Goal: Task Accomplishment & Management: Complete application form

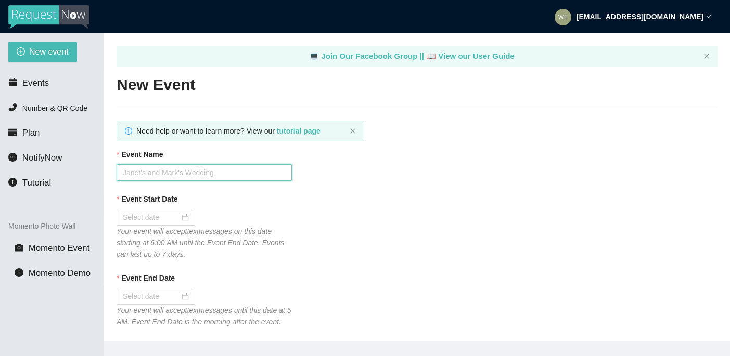
click at [186, 175] on input "Event Name" at bounding box center [204, 172] width 175 height 17
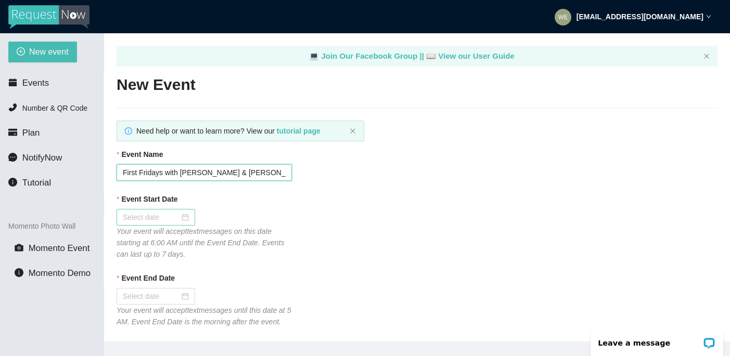
type input "First Fridays with [PERSON_NAME] & [PERSON_NAME]"
click at [177, 217] on div at bounding box center [156, 217] width 66 height 11
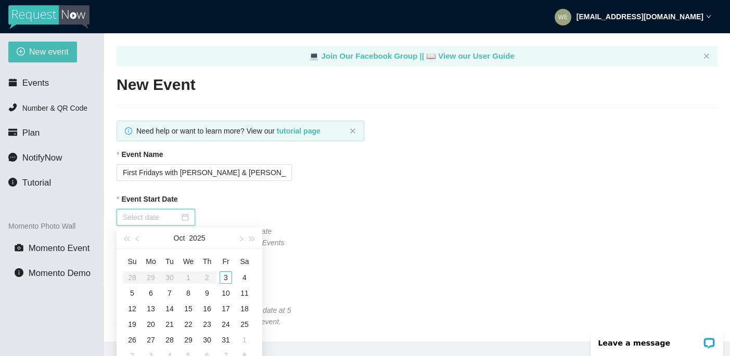
click at [159, 218] on input "Event Start Date" at bounding box center [151, 217] width 57 height 11
type input "[DATE]"
click at [224, 278] on div "3" at bounding box center [225, 278] width 12 height 12
type input "[DATE]"
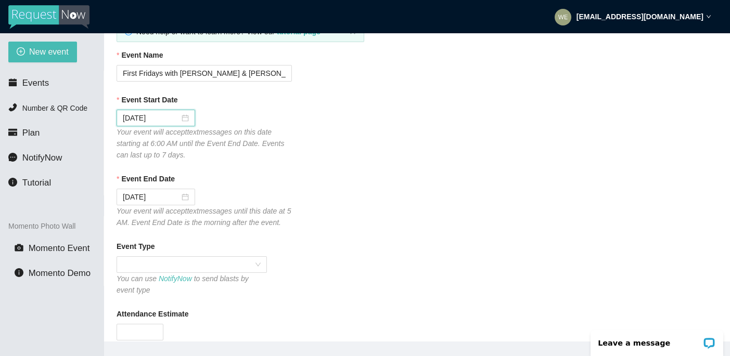
scroll to position [112, 0]
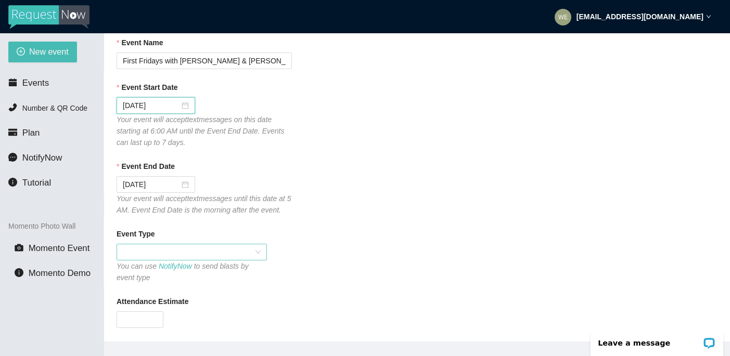
click at [257, 260] on span at bounding box center [192, 252] width 138 height 16
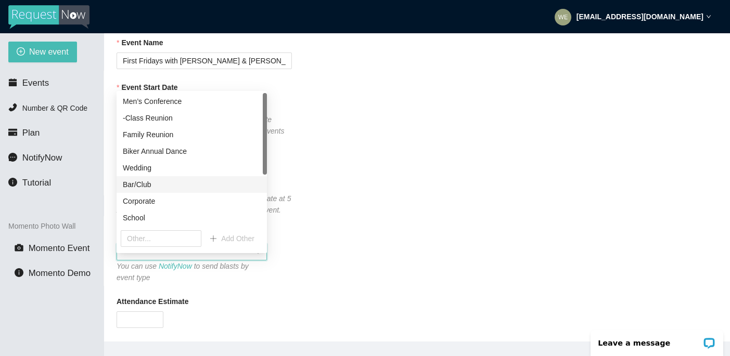
click at [150, 183] on div "Bar/Club" at bounding box center [192, 184] width 138 height 11
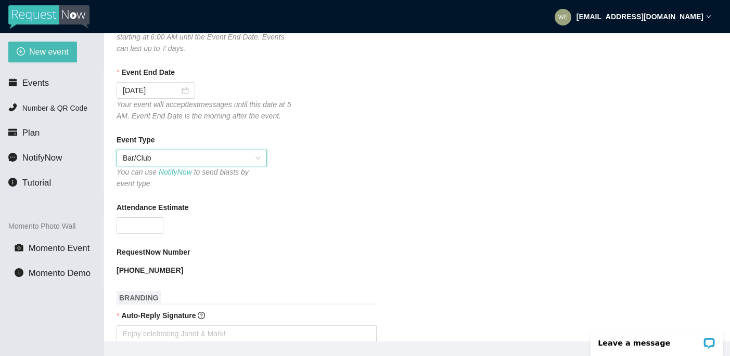
scroll to position [256, 0]
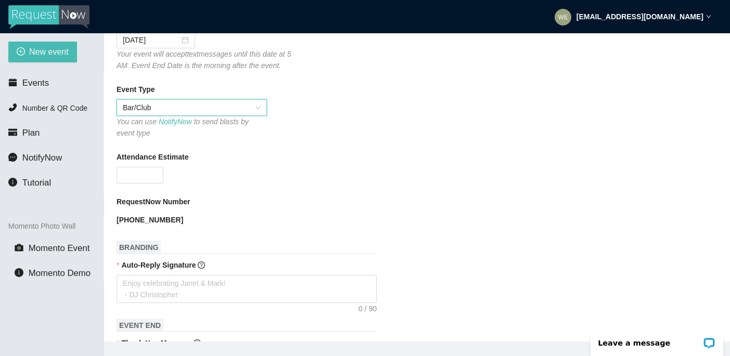
click at [160, 200] on form "Event Name First Fridays with [PERSON_NAME] & [PERSON_NAME] Event Start Date [D…" at bounding box center [417, 346] width 601 height 909
click at [148, 183] on input "Attendance Estimate" at bounding box center [140, 175] width 46 height 16
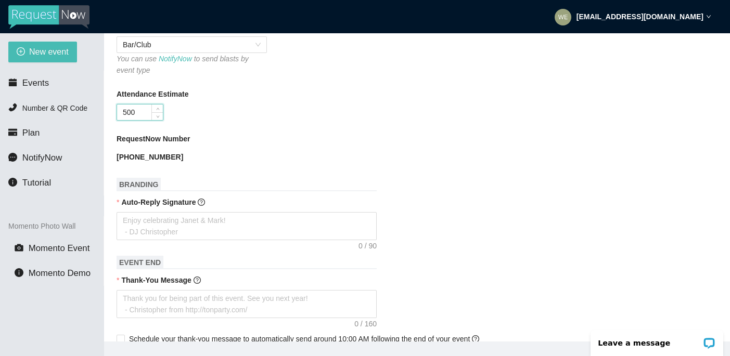
scroll to position [320, 0]
type input "500"
click at [205, 233] on textarea "Auto-Reply Signature" at bounding box center [247, 225] width 260 height 28
type textarea "T"
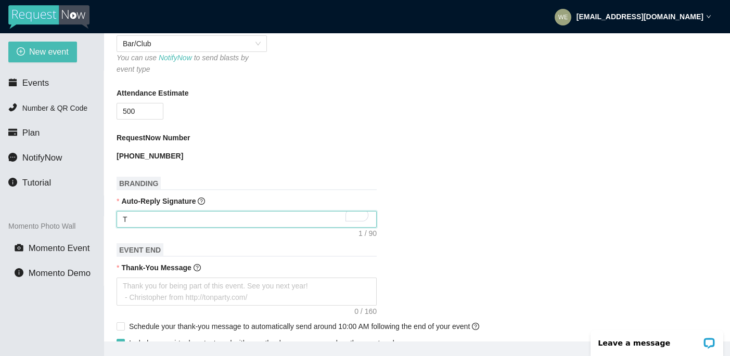
type textarea "Ti"
type textarea "Tip"
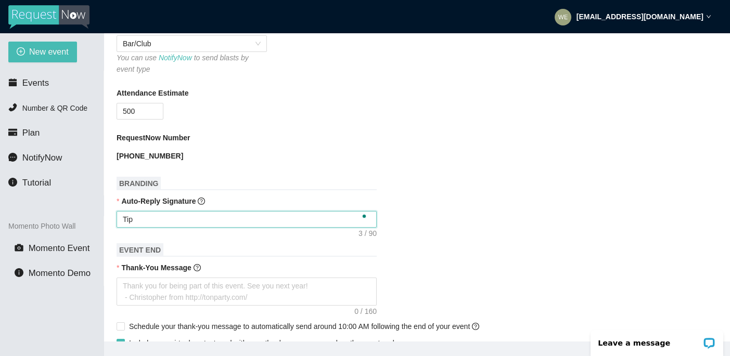
type textarea "Tip"
type textarea "Tip t"
type textarea "Tip th"
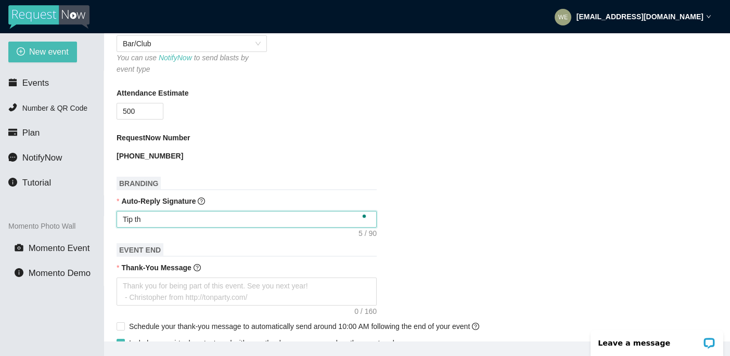
type textarea "Tip the"
type textarea "Tip the D"
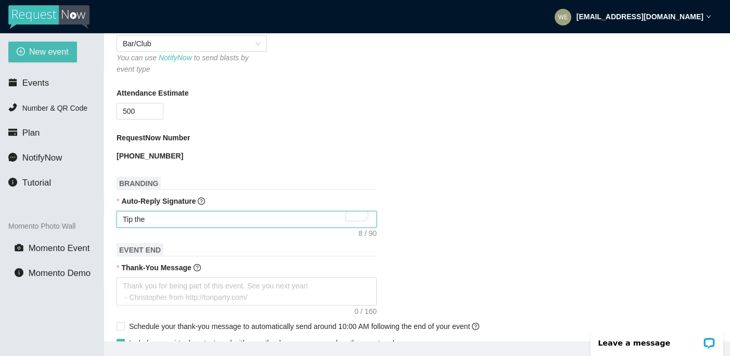
type textarea "Tip the D"
type textarea "Tip the DJ"
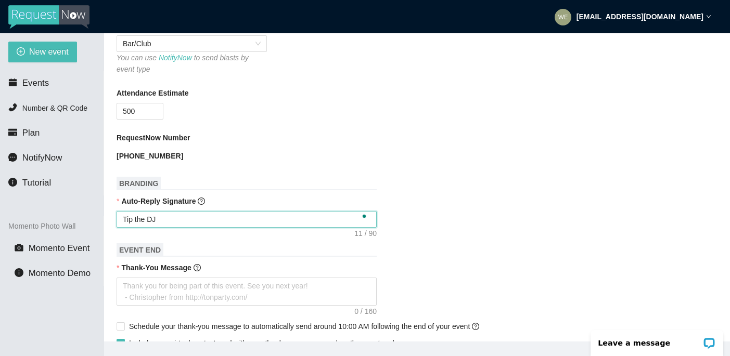
type textarea "Tip the DJ t"
type textarea "Tip the DJ to"
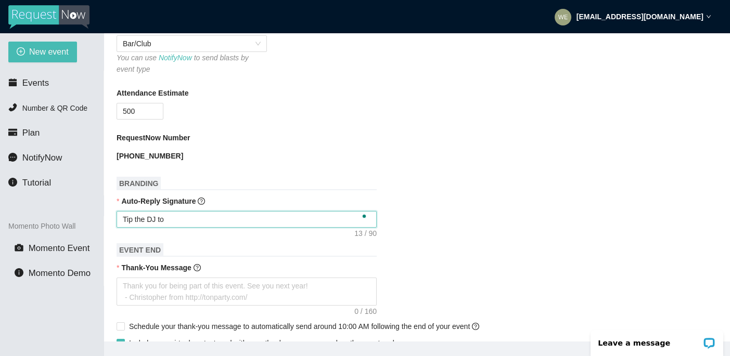
type textarea "Tip the DJ to"
type textarea "Tip the DJ to g"
type textarea "Tip the DJ to ge"
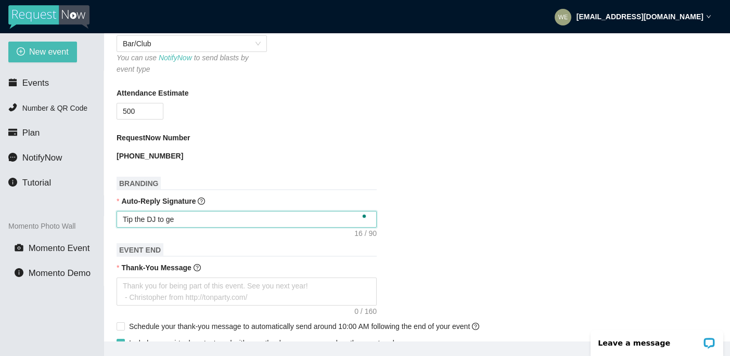
type textarea "Tip the DJ to get"
type textarea "Tip the DJ to get y"
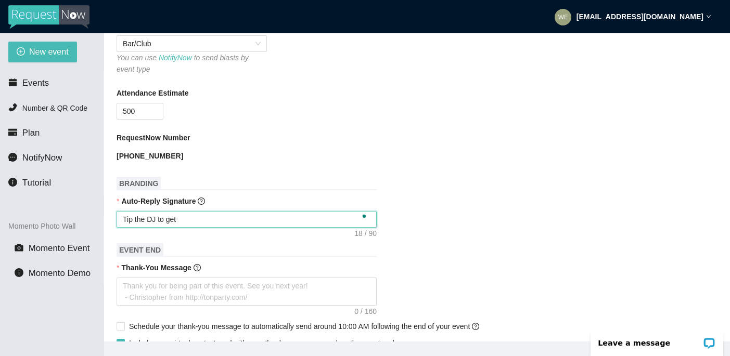
type textarea "Tip the DJ to get y"
type textarea "Tip the DJ to get yo"
type textarea "Tip the DJ to get you"
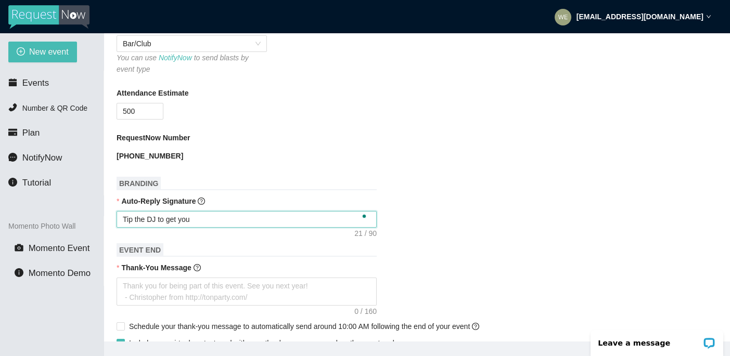
type textarea "Tip the DJ to get your"
type textarea "Tip the DJ to get your s"
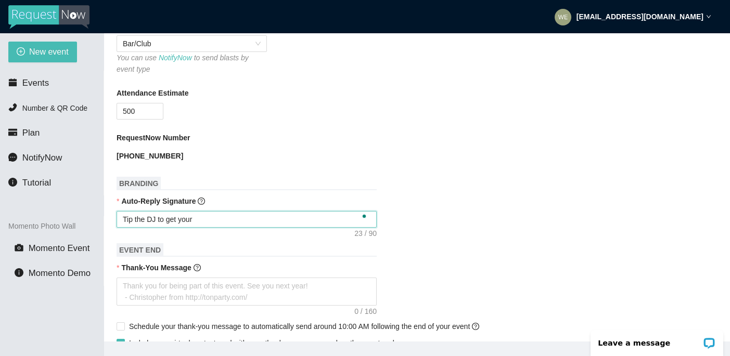
type textarea "Tip the DJ to get your s"
type textarea "Tip the DJ to get your so"
type textarea "Tip the DJ to get your son"
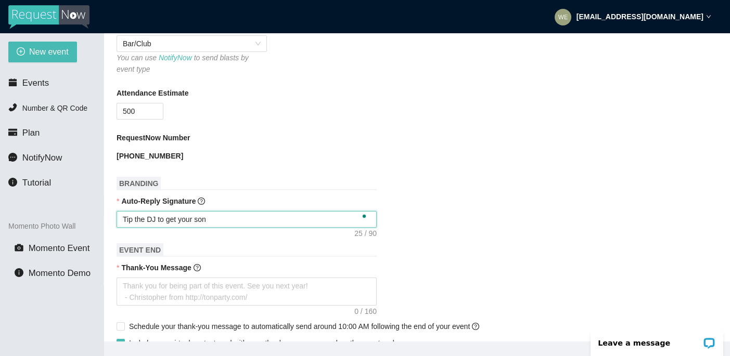
type textarea "Tip the DJ to get your song"
type textarea "Tip the DJ to get your song r"
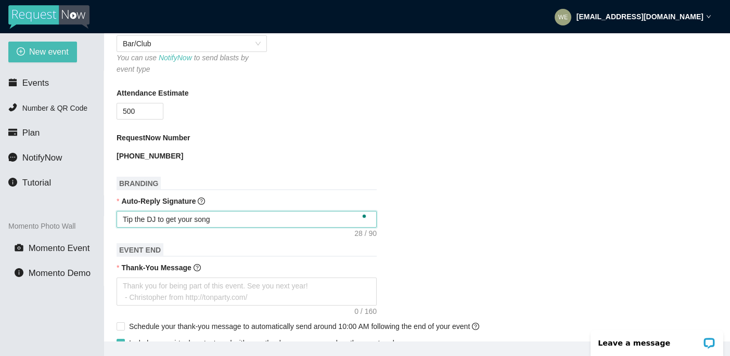
type textarea "Tip the DJ to get your song r"
type textarea "Tip the DJ to get your song re"
drag, startPoint x: 233, startPoint y: 232, endPoint x: 122, endPoint y: 235, distance: 111.4
click at [122, 228] on textarea "Tip the DJ to get your song re" at bounding box center [247, 219] width 260 height 17
click at [161, 228] on textarea "Tip the DJ to get your song re" at bounding box center [247, 219] width 260 height 17
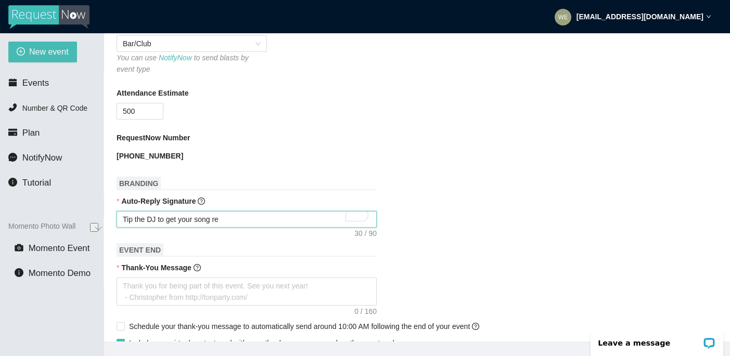
drag, startPoint x: 162, startPoint y: 232, endPoint x: 215, endPoint y: 236, distance: 53.7
click at [215, 228] on textarea "Tip the DJ to get your song re" at bounding box center [247, 219] width 260 height 17
click at [226, 228] on textarea "Tip the DJ to get your song re" at bounding box center [247, 219] width 260 height 17
drag, startPoint x: 229, startPoint y: 234, endPoint x: 121, endPoint y: 231, distance: 108.2
click at [121, 228] on textarea "Tip the DJ to get your song re" at bounding box center [247, 219] width 260 height 17
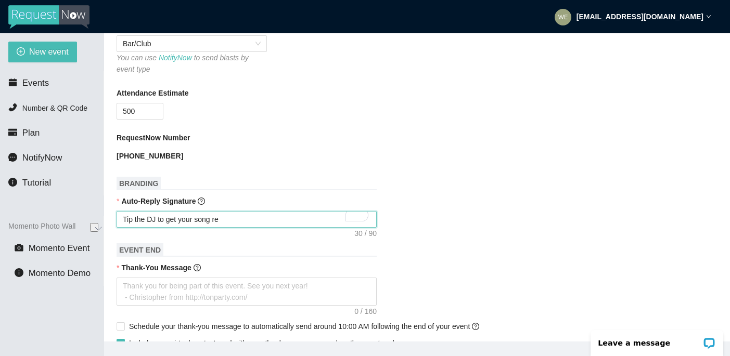
type textarea "Tip the DJ to get your song re"
click at [235, 241] on form "Event Name First Fridays with [PERSON_NAME] & [PERSON_NAME] Event Start Date [D…" at bounding box center [417, 276] width 601 height 897
click at [239, 228] on textarea "Tip the DJ to get your song re" at bounding box center [247, 219] width 260 height 17
type textarea "Tip the DJ to get your song req"
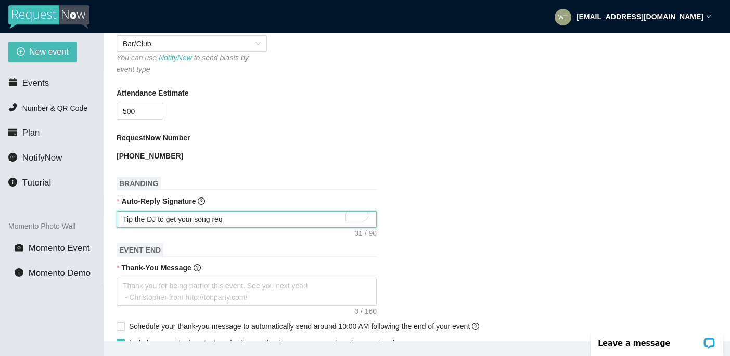
type textarea "Tip the DJ to get your song requ"
type textarea "Tip the DJ to get your song reque"
type textarea "Tip the DJ to get your song reques"
type textarea "Tip the DJ to get your song request"
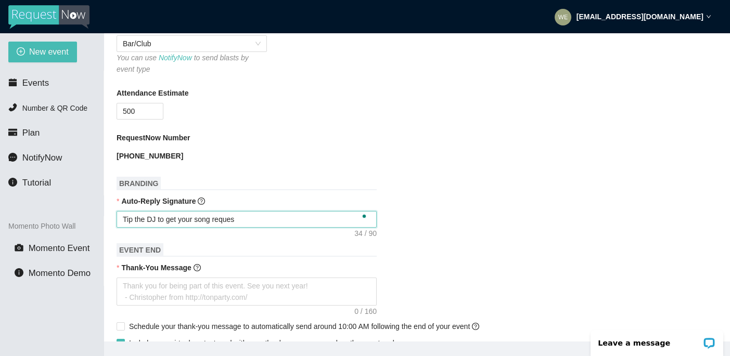
type textarea "Tip the DJ to get your song request"
type textarea "Tip the DJ to get your song request p"
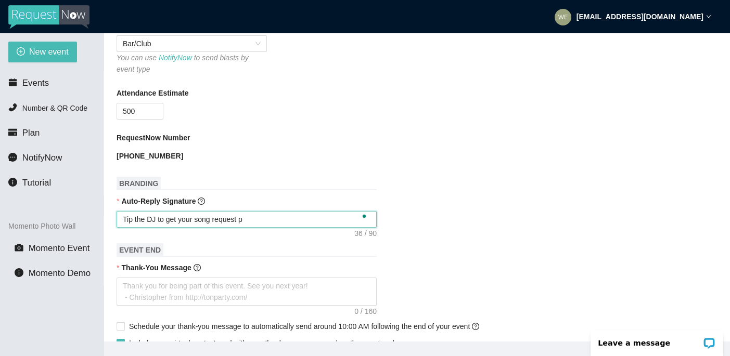
type textarea "Tip the DJ to get your song request pl"
type textarea "Tip the DJ to get your song request pla"
type textarea "Tip the DJ to get your song request play"
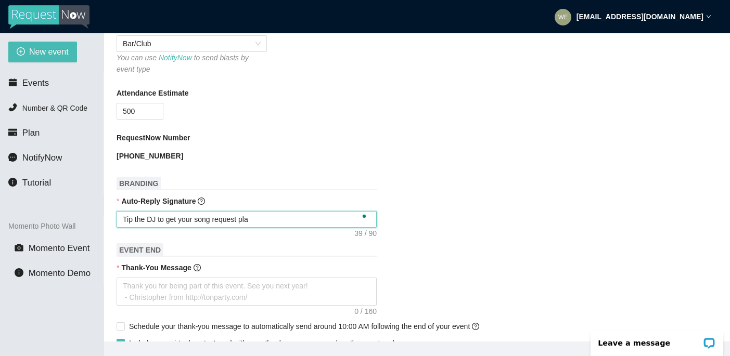
type textarea "Tip the DJ to get your song request play"
type textarea "Tip the DJ to get your song request playe"
type textarea "Tip the DJ to get your song request played"
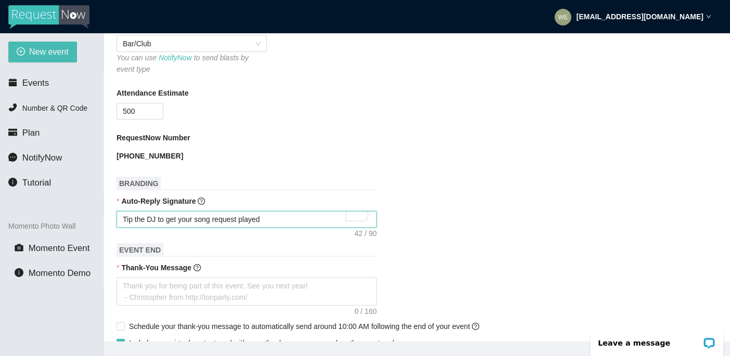
type textarea "Tip the DJ to get your song request played"
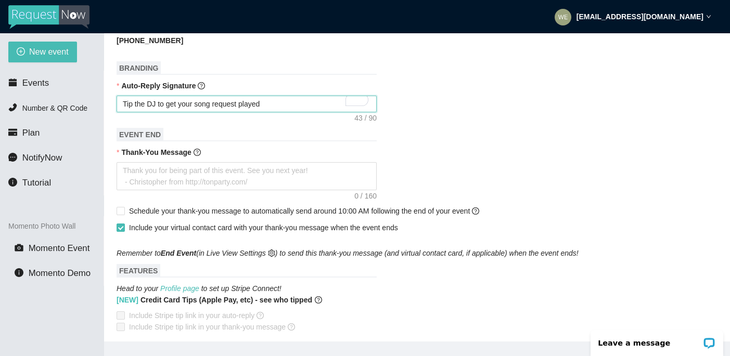
scroll to position [602, 0]
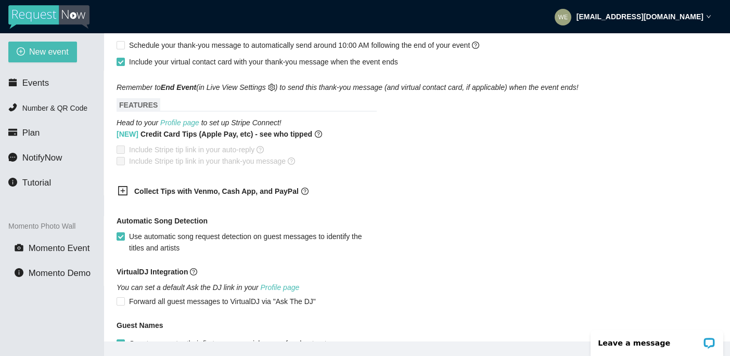
type textarea "Tip the DJ to get your song request played"
click at [125, 196] on icon "plus-square" at bounding box center [123, 191] width 10 height 10
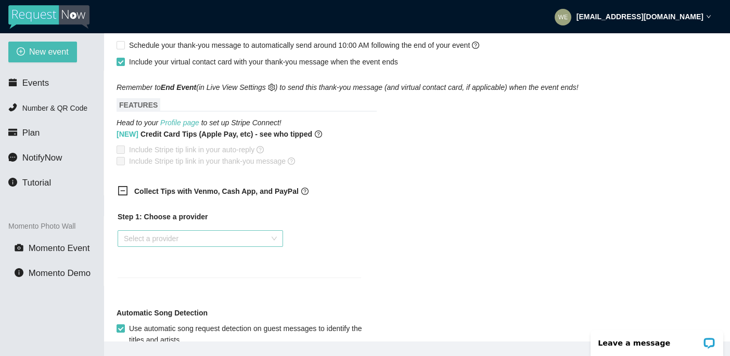
click at [200, 247] on input "search" at bounding box center [197, 239] width 146 height 16
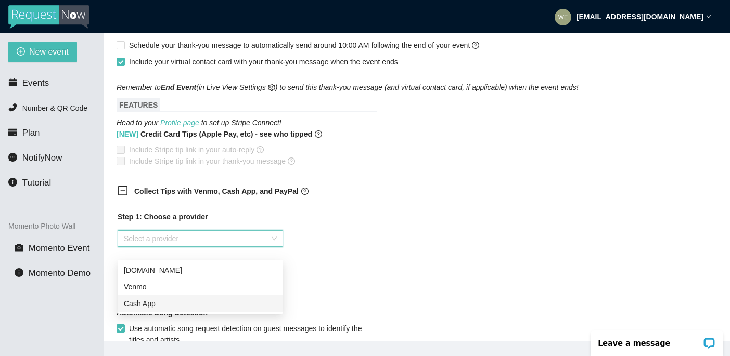
click at [173, 304] on div "Cash App" at bounding box center [200, 303] width 153 height 11
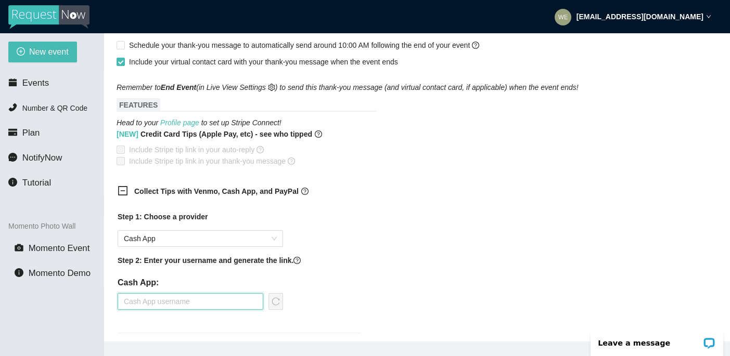
click at [219, 310] on input "text" at bounding box center [191, 301] width 146 height 17
type input "OumaSmith"
click at [275, 306] on icon "reload" at bounding box center [276, 302] width 8 height 8
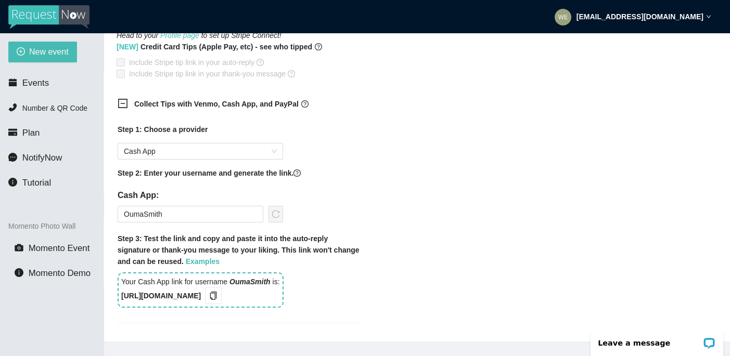
scroll to position [693, 0]
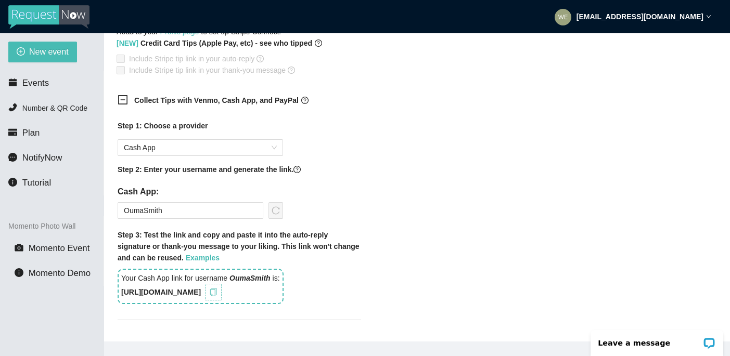
click at [217, 296] on icon "copy" at bounding box center [213, 292] width 7 height 8
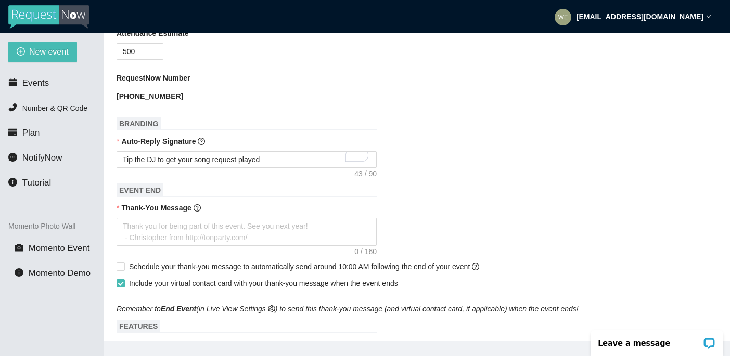
scroll to position [0, 0]
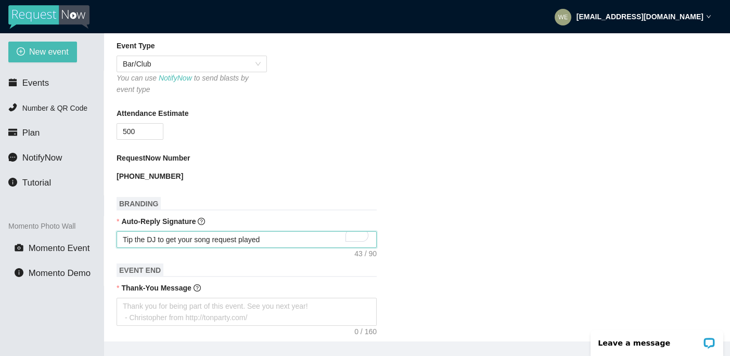
click at [307, 248] on textarea "Tip the DJ to get your song request played" at bounding box center [247, 239] width 260 height 17
type textarea "Tip the DJ to get your song request played"
type textarea "Tip the DJ to get your song request played."
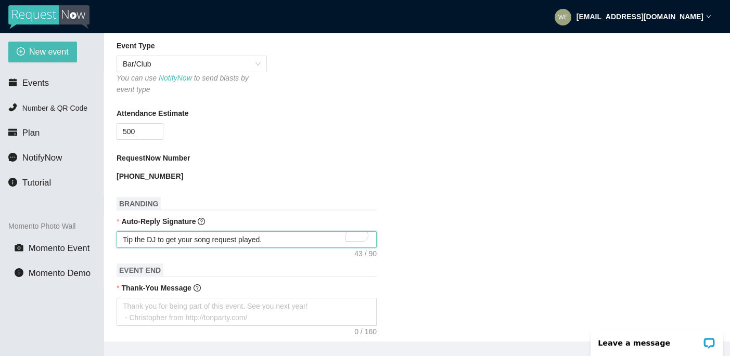
type textarea "Tip the DJ to get your song request played."
paste textarea "[URL][DOMAIN_NAME]"
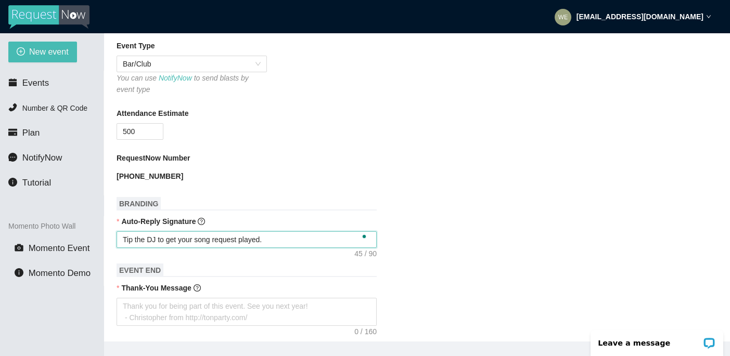
type textarea "Tip the DJ to get your song request played. [URL][DOMAIN_NAME]"
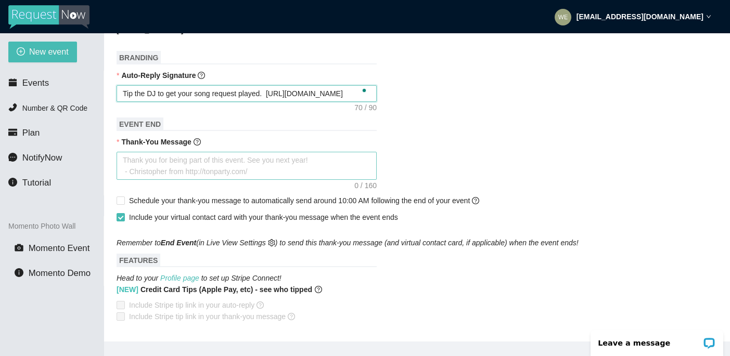
type textarea "Tip the DJ to get your song request played. [URL][DOMAIN_NAME]"
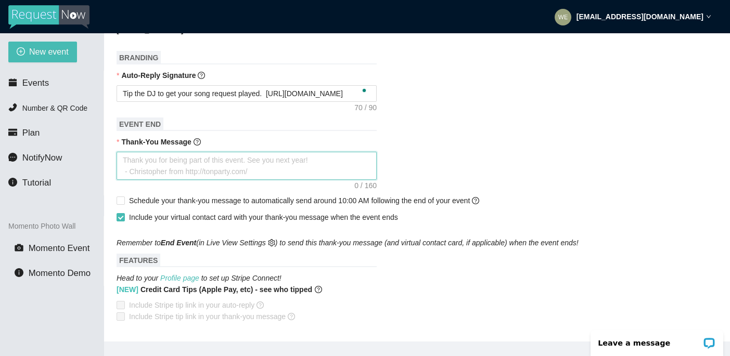
click at [227, 175] on textarea "Thank-You Message" at bounding box center [247, 166] width 260 height 28
type textarea "T"
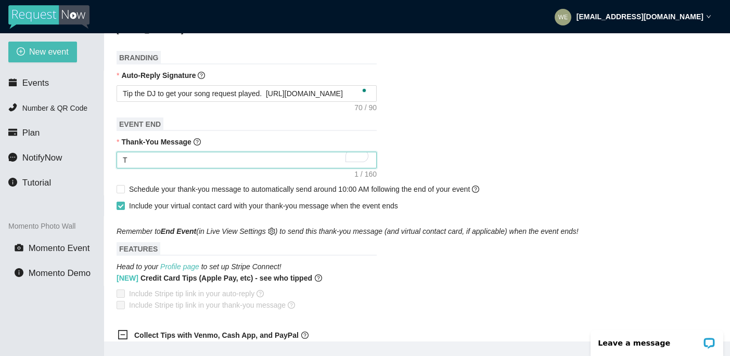
type textarea "Th"
type textarea "Tha"
type textarea "Than"
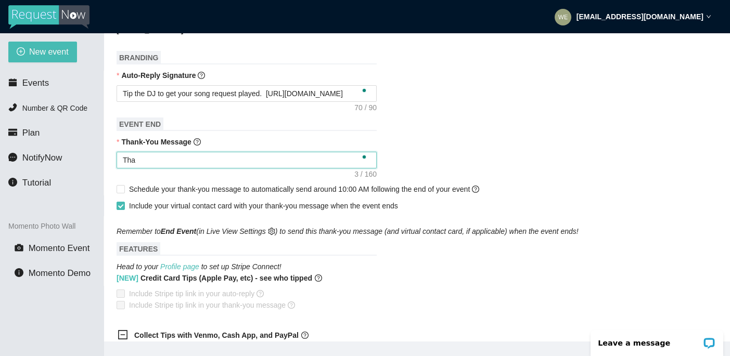
type textarea "Than"
type textarea "Thank"
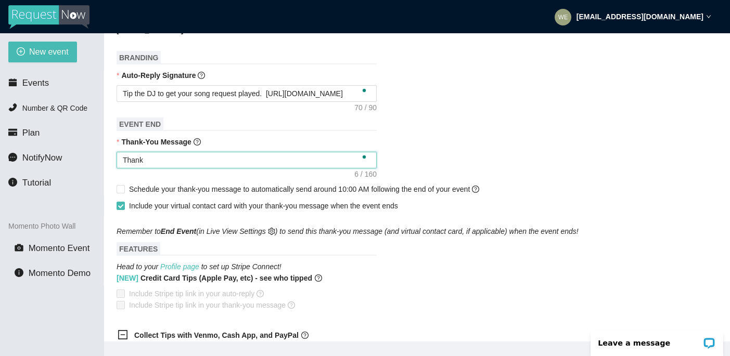
type textarea "Thank y"
type textarea "Thank yo"
type textarea "Thank you"
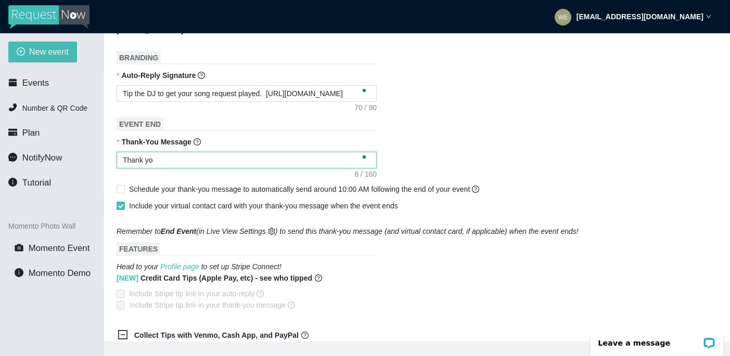
type textarea "Thank you"
type textarea "Thank you f"
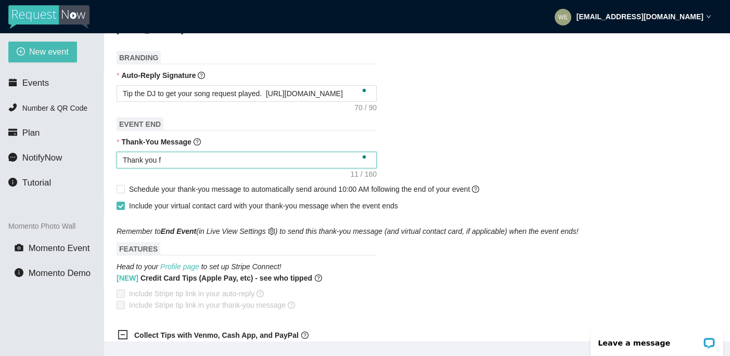
type textarea "Thank you fo"
type textarea "Thank you for"
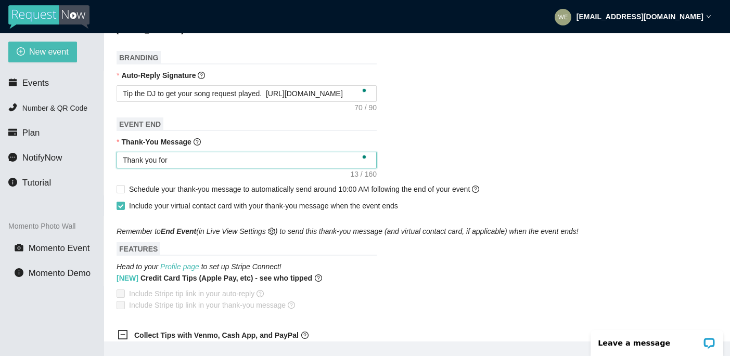
type textarea "Thank you for"
type textarea "Thank you for c"
type textarea "Thank you for co"
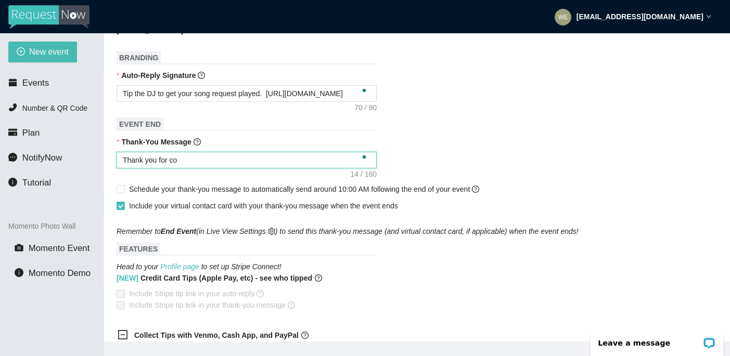
type textarea "Thank you for com"
type textarea "Thank you for comi"
type textarea "Thank you for comin"
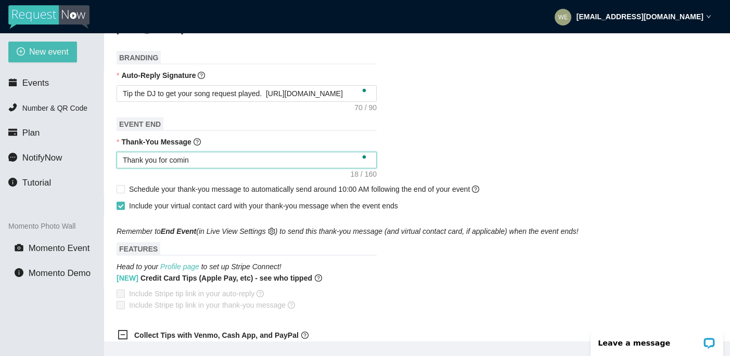
type textarea "Thank you for coming"
type textarea "Thank you for coming o"
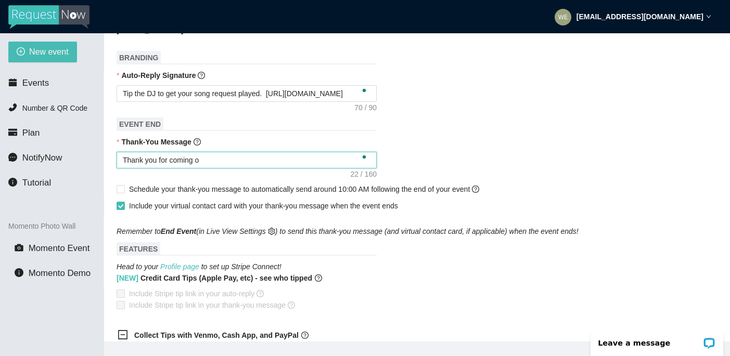
type textarea "Thank you for coming ou"
type textarea "Thank you for coming out"
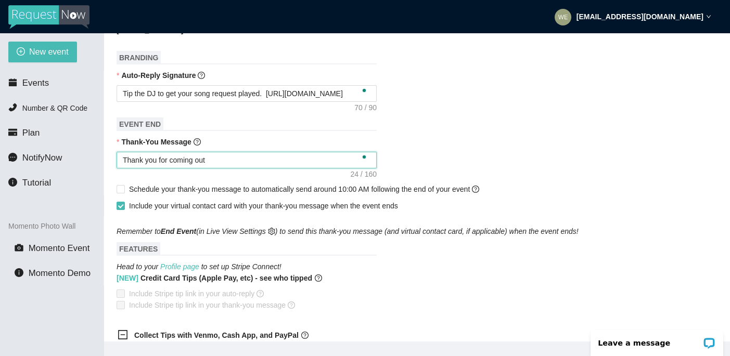
type textarea "Thank you for coming out"
type textarea "Thank you for coming out f"
type textarea "Thank you for coming out fo"
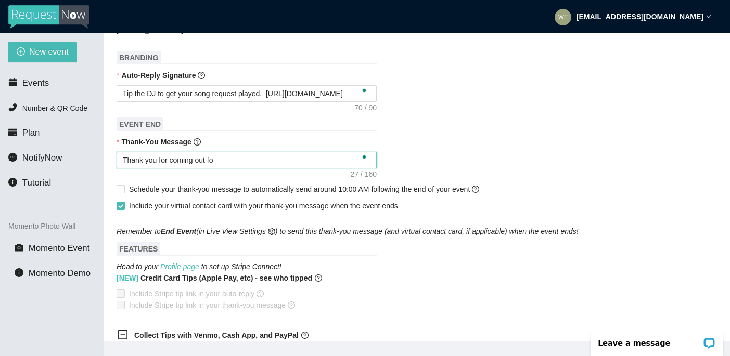
type textarea "Thank you for coming out for"
type textarea "Thank you for coming out for F"
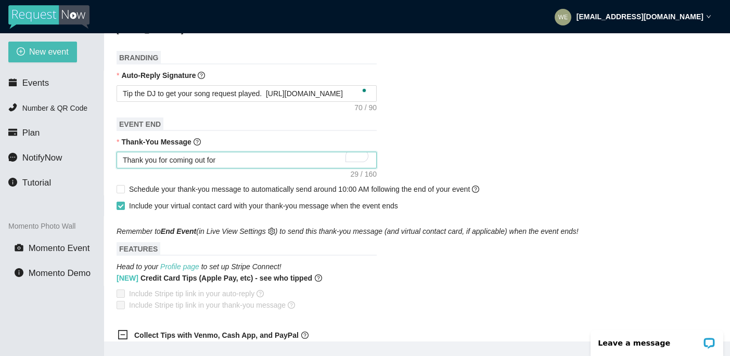
type textarea "Thank you for coming out for F"
type textarea "Thank you for coming out for Fi"
type textarea "Thank you for coming out for Fir"
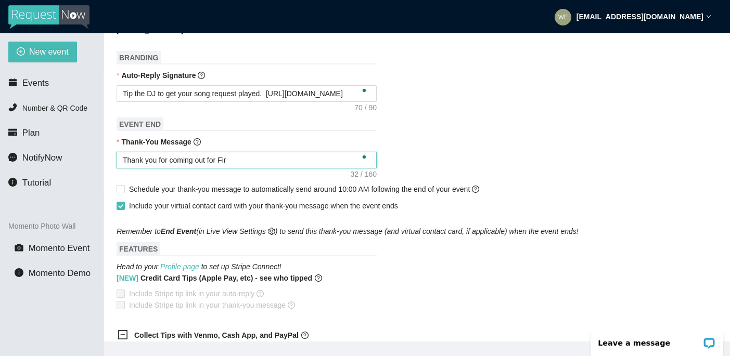
type textarea "Thank you for coming out for Firs"
type textarea "Thank you for coming out for First"
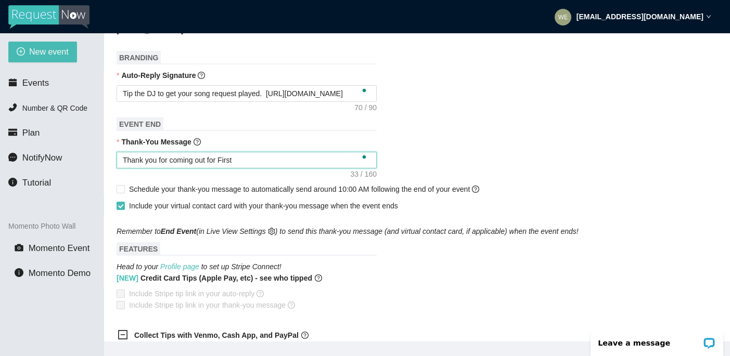
type textarea "Thank you for coming out for First"
type textarea "Thank you for coming out for First F"
type textarea "Thank you for coming out for First Fr"
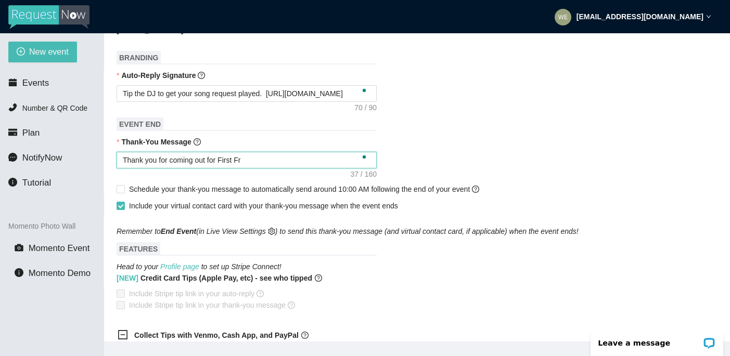
type textarea "Thank you for coming out for First Fri"
type textarea "Thank you for coming out for First Frid"
type textarea "Thank you for coming out for First [PERSON_NAME]"
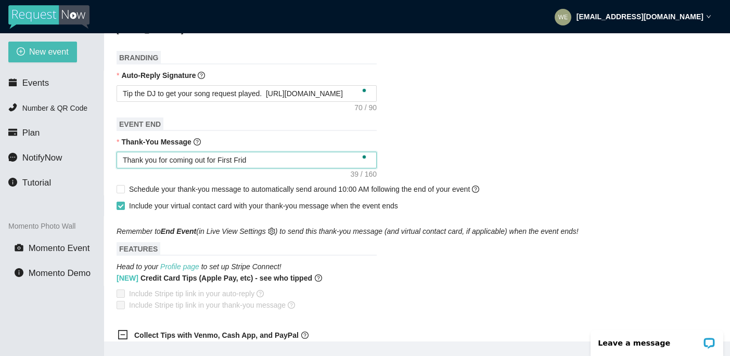
type textarea "Thank you for coming out for First [PERSON_NAME]"
type textarea "Thank you for coming out for First [DATE]"
type textarea "Thank you for coming out for First Fridays"
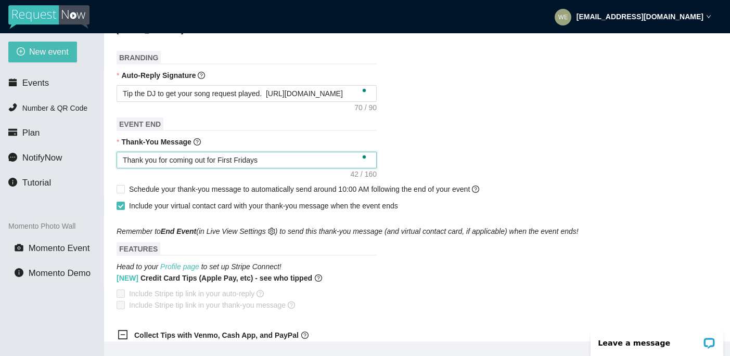
type textarea "Thank you for coming out for First Fridays."
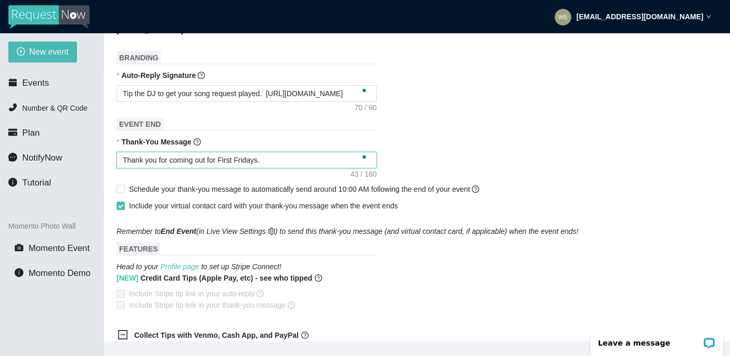
type textarea "Thank you for coming out for First Fridays."
type textarea "Thank you for coming out for First Fridays. H"
type textarea "Thank you for coming out for First Fridays. Ho"
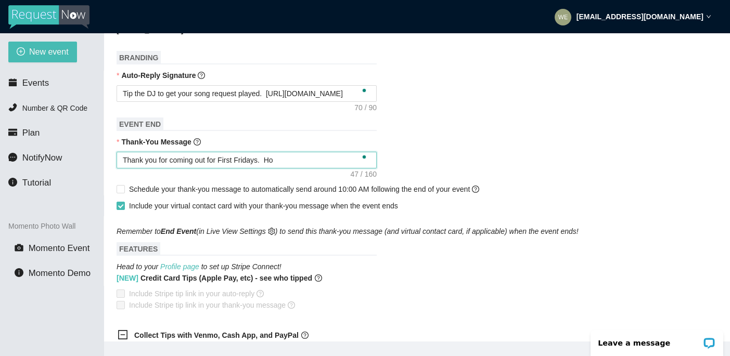
type textarea "Thank you for coming out for First Fridays. Hop"
type textarea "Thank you for coming out for First Fridays. Hope"
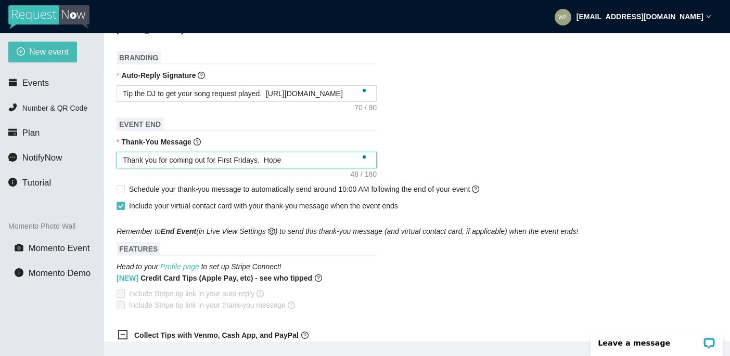
type textarea "Thank you for coming out for First Fridays. Hope"
type textarea "Thank you for coming out for First Fridays. Hope y"
type textarea "Thank you for coming out for First Fridays. Hope yo"
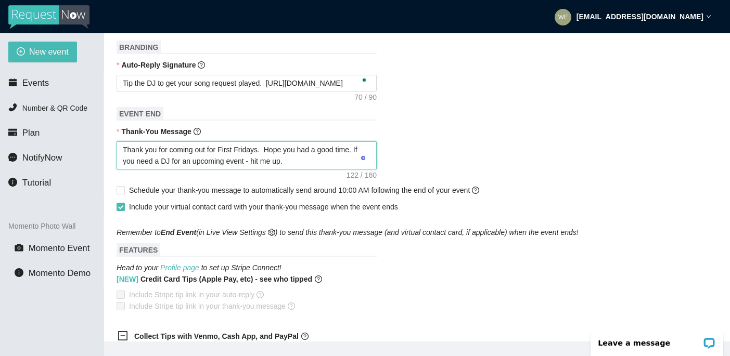
scroll to position [472, 0]
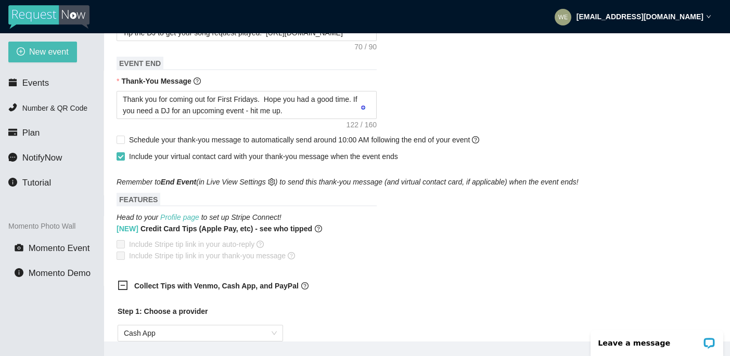
click at [122, 249] on span at bounding box center [121, 244] width 8 height 8
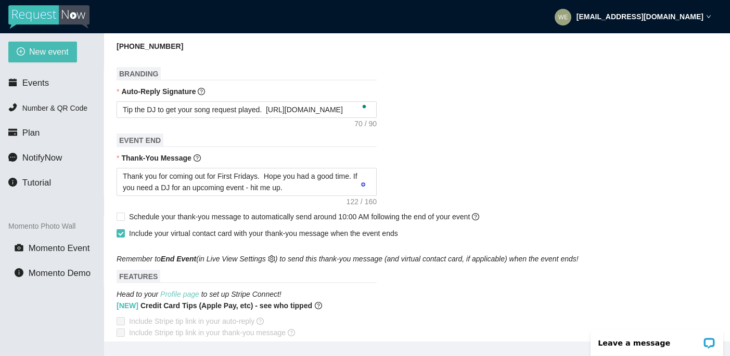
click at [174, 299] on link "Profile page" at bounding box center [179, 294] width 39 height 8
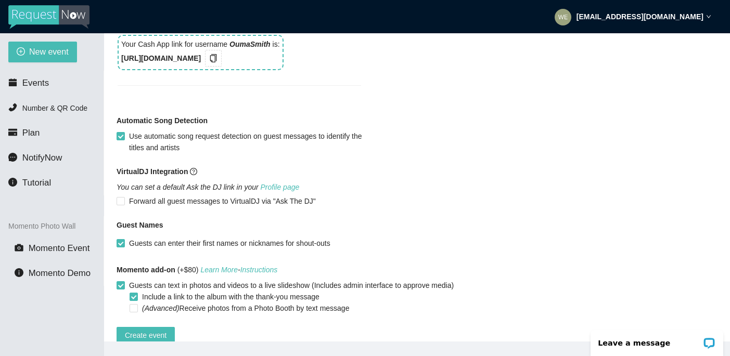
scroll to position [961, 0]
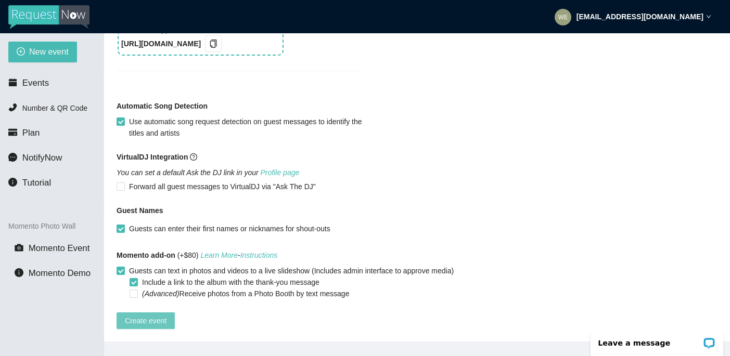
click at [136, 315] on span "Create event" at bounding box center [146, 320] width 42 height 11
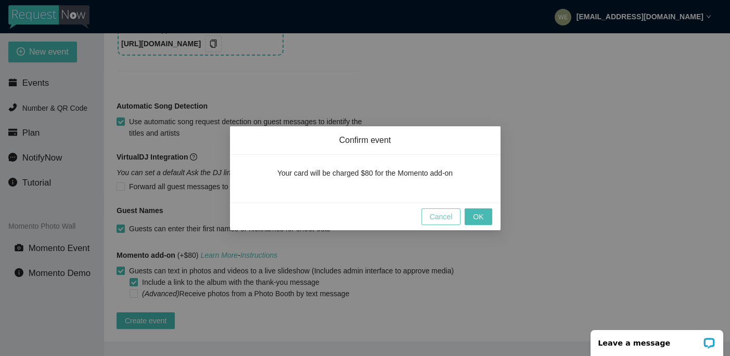
click at [437, 217] on span "Cancel" at bounding box center [441, 216] width 23 height 11
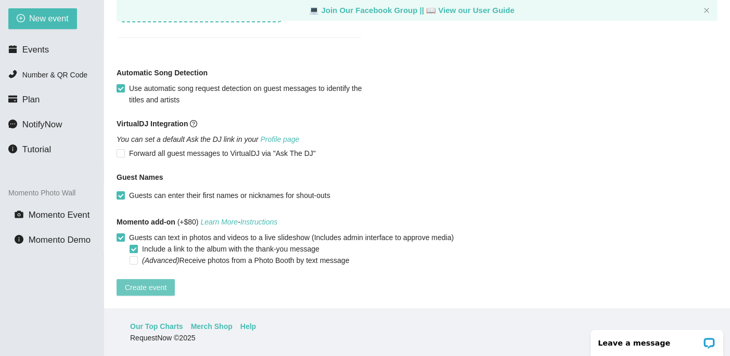
click at [164, 286] on button "Create event" at bounding box center [146, 287] width 58 height 17
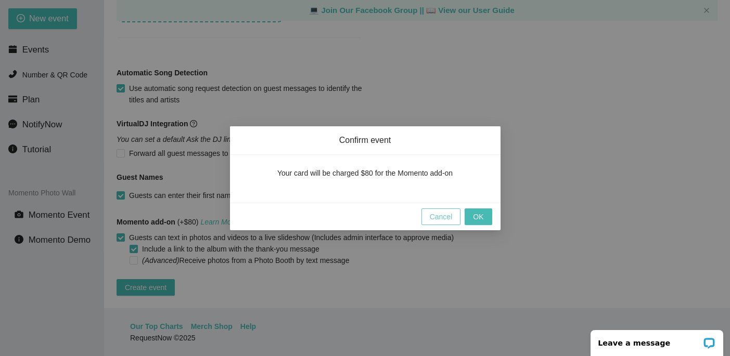
click at [436, 219] on span "Cancel" at bounding box center [441, 216] width 23 height 11
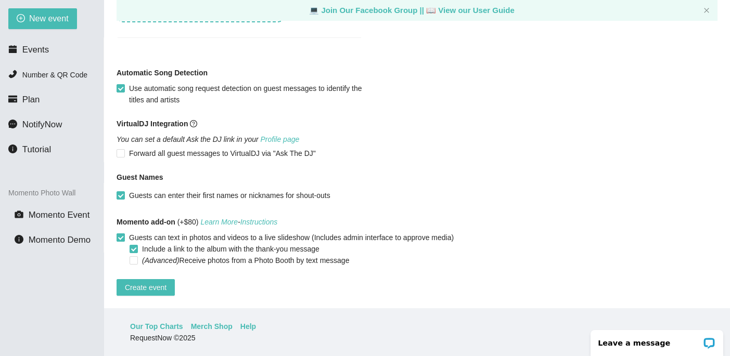
click at [120, 234] on input "Guests can text in photos and videos to a live slideshow (Includes admin interf…" at bounding box center [120, 237] width 7 height 7
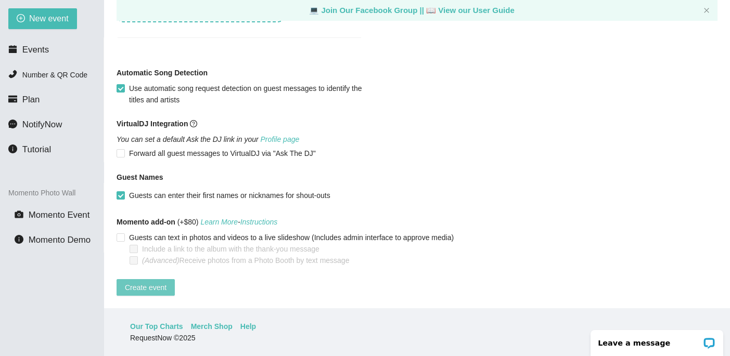
click at [159, 282] on span "Create event" at bounding box center [146, 287] width 42 height 11
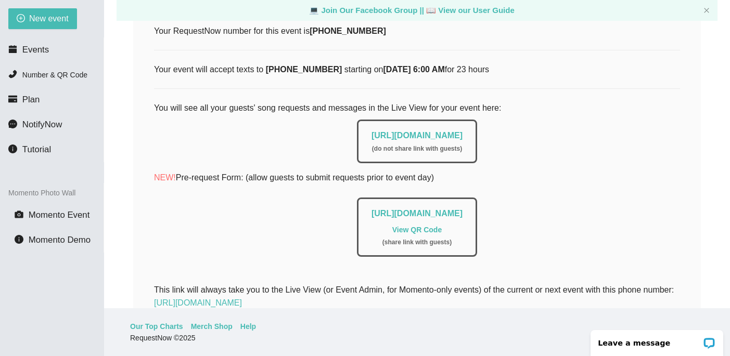
click at [419, 232] on link "View QR Code" at bounding box center [416, 230] width 49 height 8
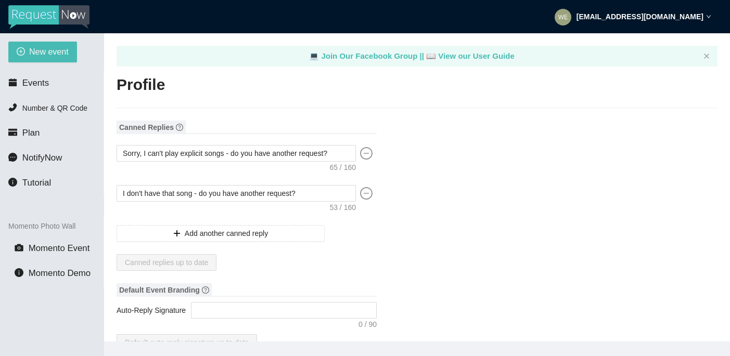
type textarea "[URL][DOMAIN_NAME]"
type input "Ouma (djbounce)"
type input "Smith"
type input "DJ Bounce Entertainment LLC"
type input "DJ"
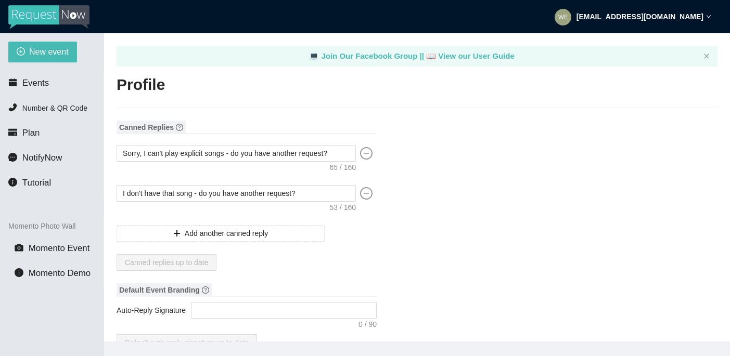
type input "(619) 964-1137"
type input "[EMAIL_ADDRESS][DOMAIN_NAME]"
type input "https://djbounceent.com/"
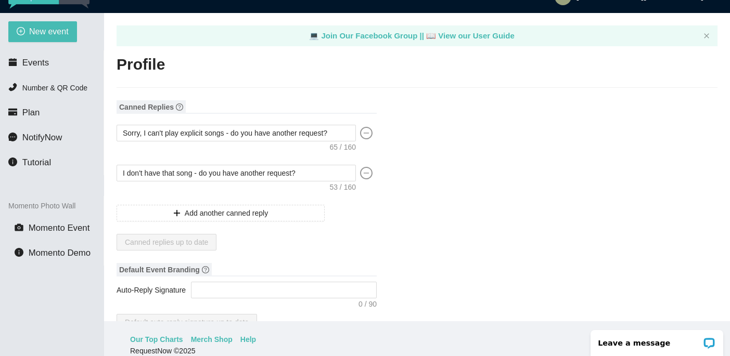
scroll to position [33, 0]
